Goal: Transaction & Acquisition: Download file/media

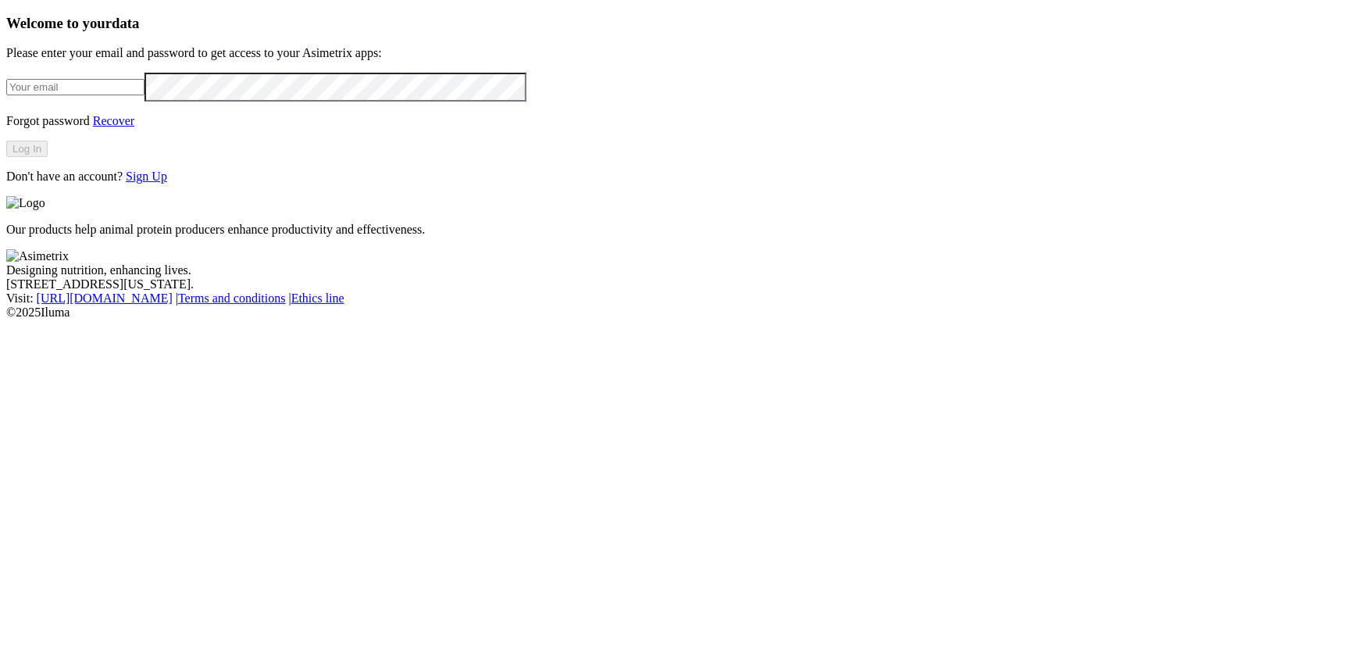
type input "[PERSON_NAME][EMAIL_ADDRESS][DOMAIN_NAME]"
drag, startPoint x: 323, startPoint y: 376, endPoint x: 317, endPoint y: 362, distance: 15.1
click at [322, 184] on div "Welcome to your data Please enter your email and password to get access to your…" at bounding box center [681, 99] width 1350 height 169
click at [48, 157] on button "Log In" at bounding box center [26, 149] width 41 height 16
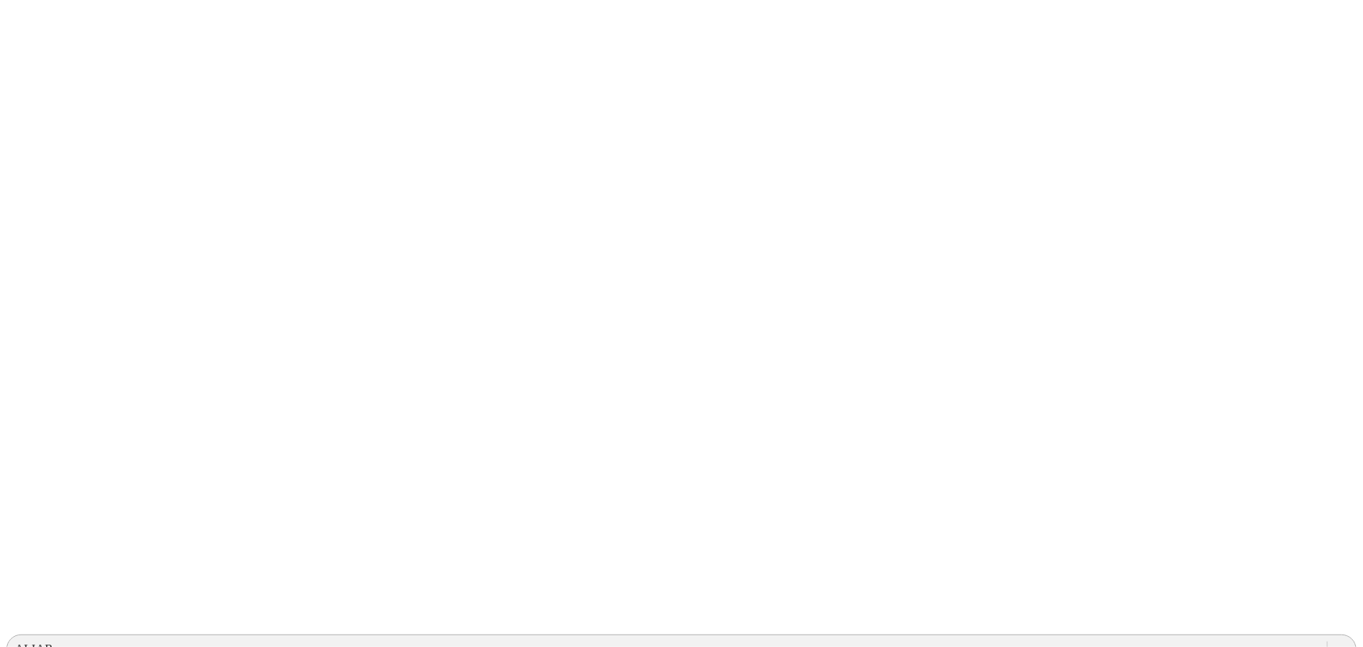
click at [53, 642] on div "ALIAR" at bounding box center [34, 649] width 38 height 14
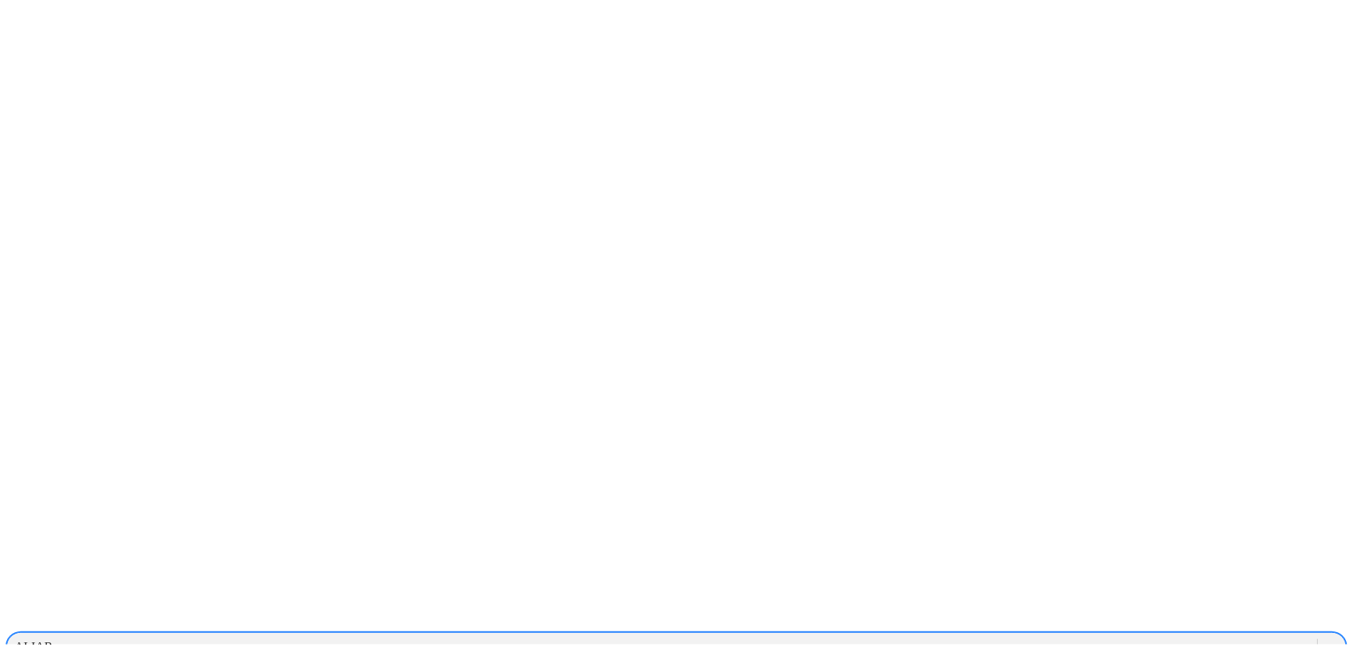
scroll to position [426, 0]
